Goal: Information Seeking & Learning: Learn about a topic

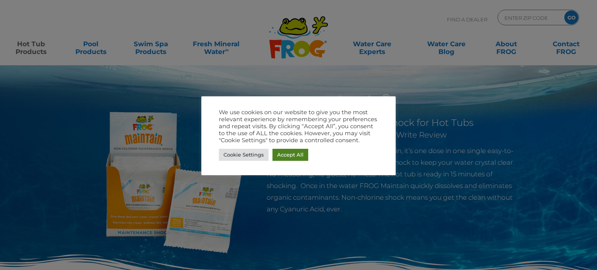
click at [283, 153] on link "Accept All" at bounding box center [291, 155] width 36 height 12
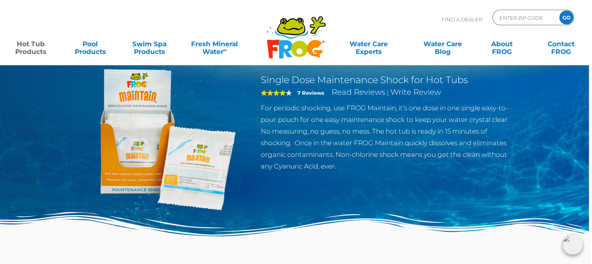
scroll to position [42, 3]
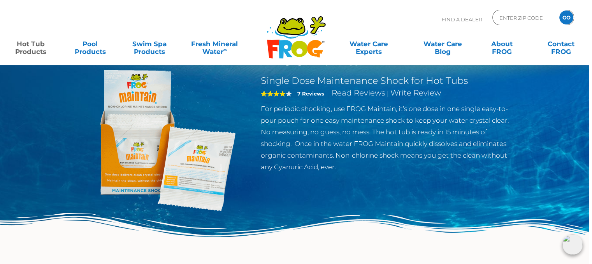
click at [182, 168] on img at bounding box center [160, 140] width 178 height 178
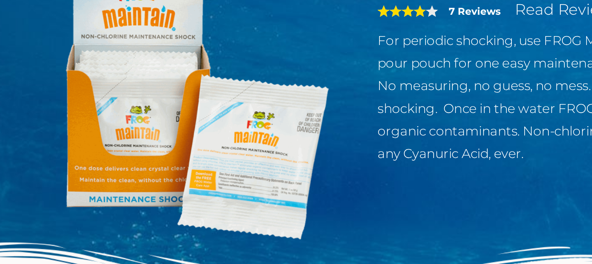
scroll to position [42, 0]
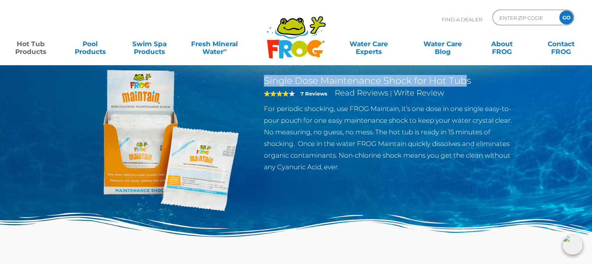
drag, startPoint x: 265, startPoint y: 79, endPoint x: 468, endPoint y: 79, distance: 203.0
click at [468, 79] on h2 "Single Dose Maintenance Shock for Hot Tubs" at bounding box center [391, 81] width 254 height 12
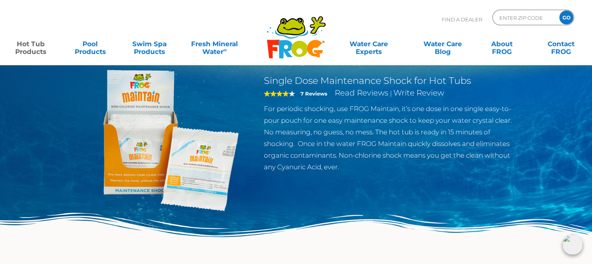
click at [490, 90] on div "4 7 Reviews Read Reviews | Write Review" at bounding box center [391, 95] width 254 height 16
